Goal: Task Accomplishment & Management: Manage account settings

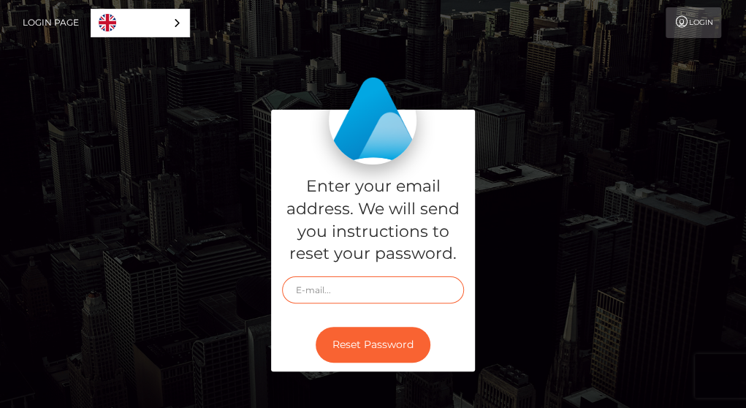
click at [316, 289] on input "text" at bounding box center [373, 289] width 183 height 27
type input "brendaodoyo28@gmail.com"
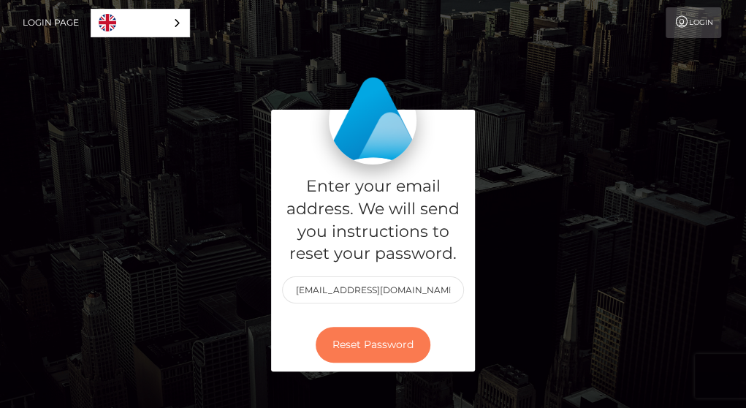
click at [358, 338] on button "Reset Password" at bounding box center [373, 345] width 115 height 36
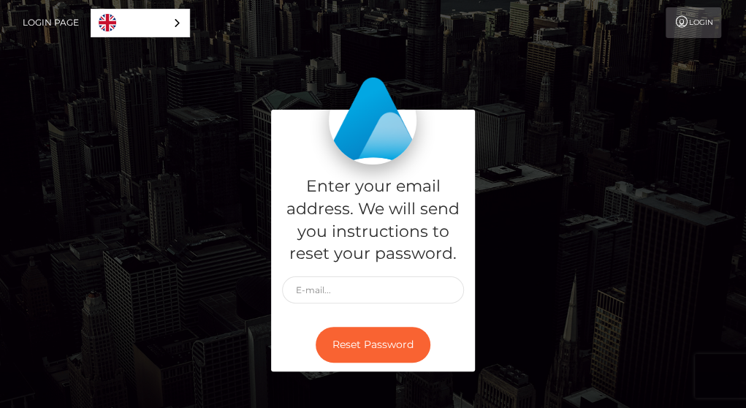
click at [705, 24] on link "Login" at bounding box center [694, 22] width 56 height 31
